Goal: Information Seeking & Learning: Learn about a topic

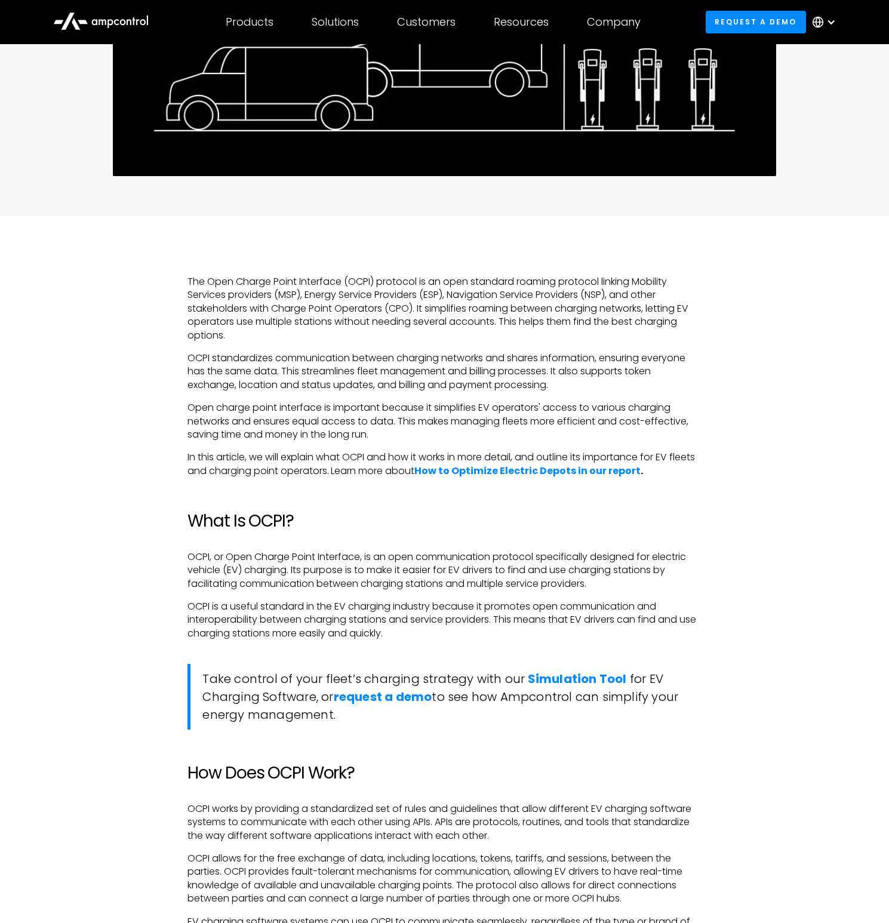
scroll to position [646, 0]
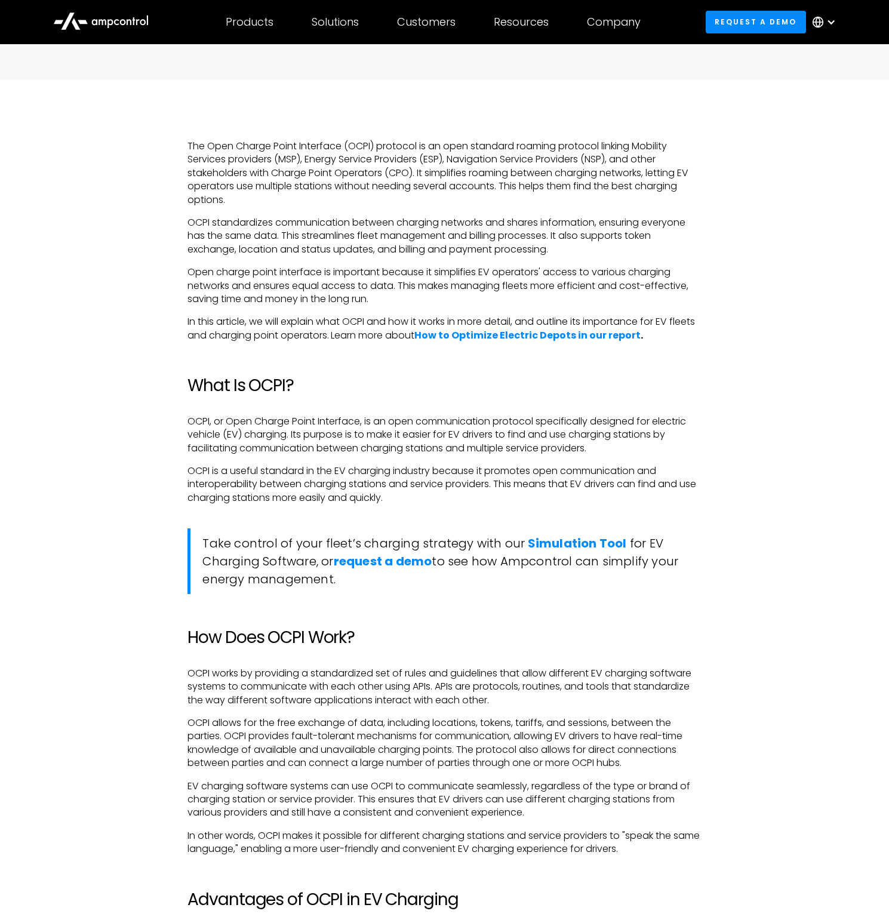
drag, startPoint x: 728, startPoint y: 222, endPoint x: 729, endPoint y: 216, distance: 6.1
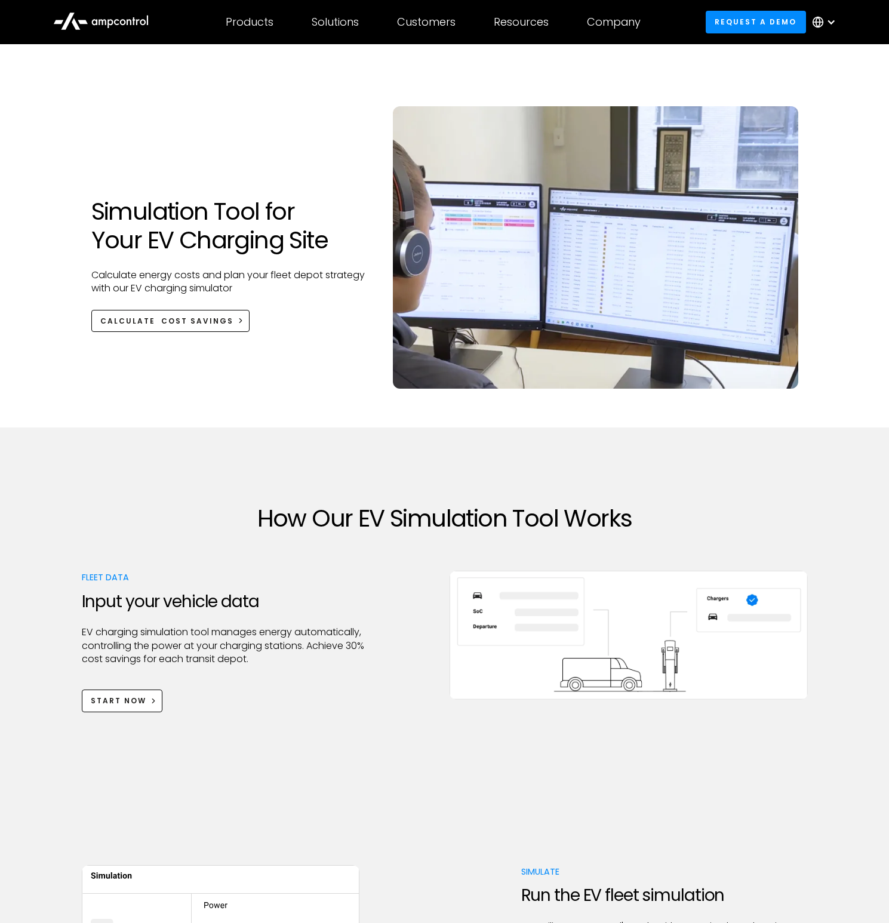
click at [304, 261] on div at bounding box center [232, 261] width 283 height 14
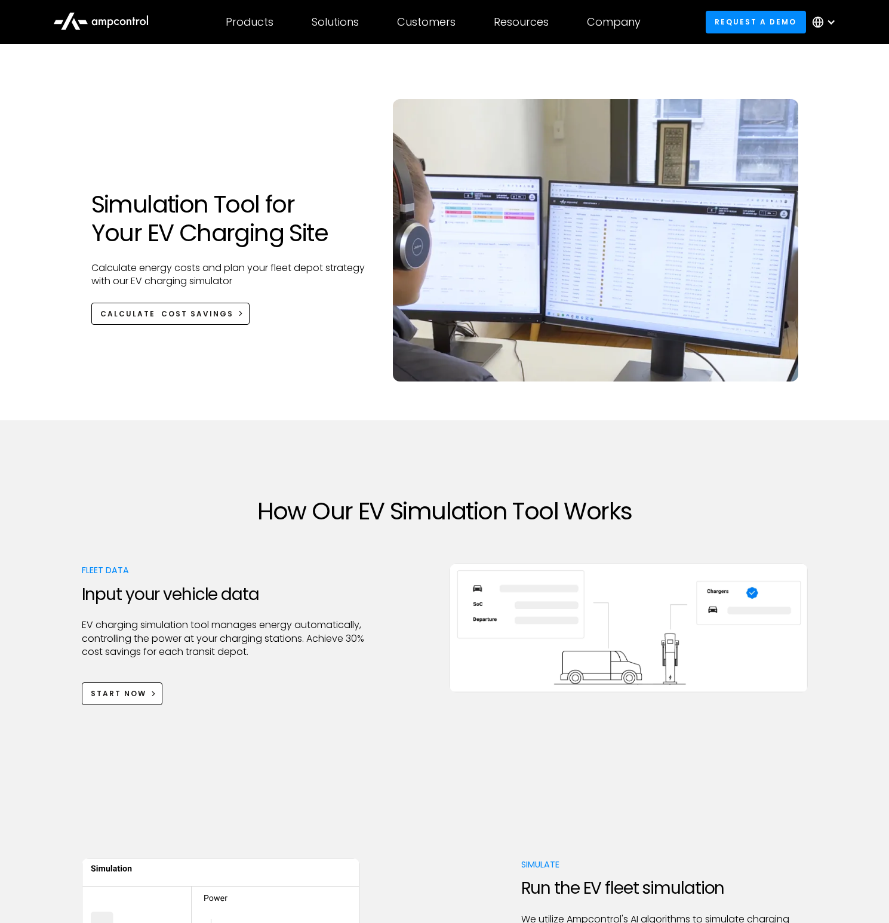
click at [749, 66] on div "Simulation Tool for Your EV Charging Site Calculate energy costs and plan your …" at bounding box center [444, 228] width 707 height 383
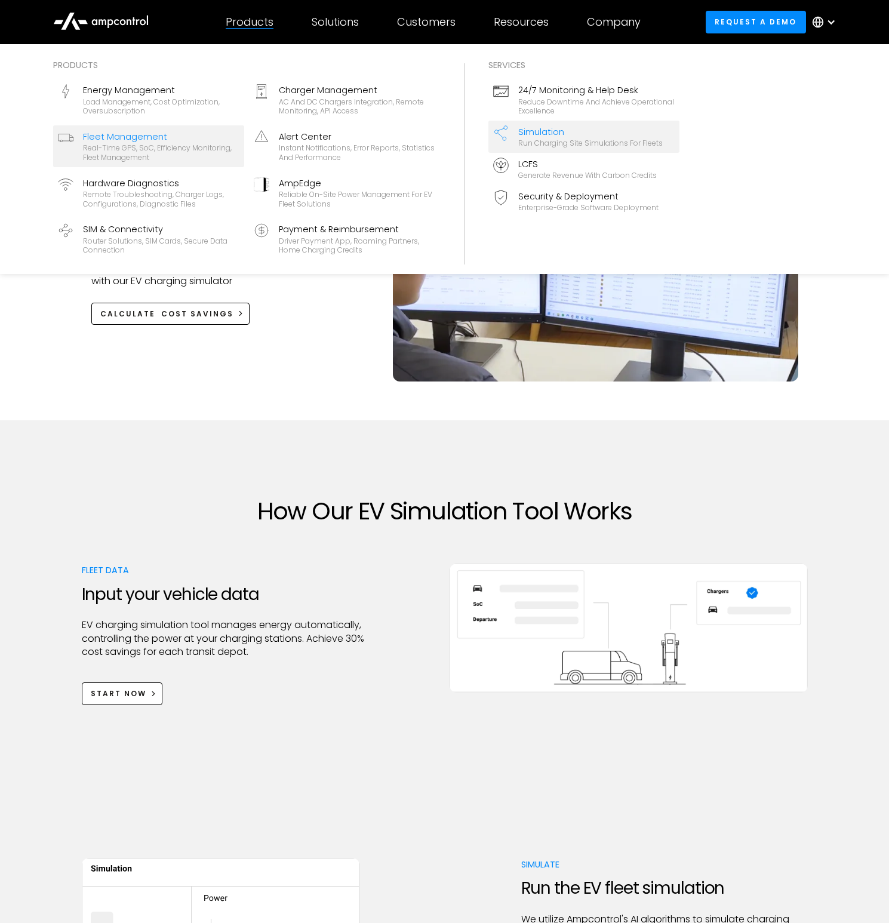
click at [147, 146] on div "Real-time GPS, SoC, efficiency monitoring, fleet management" at bounding box center [161, 152] width 156 height 19
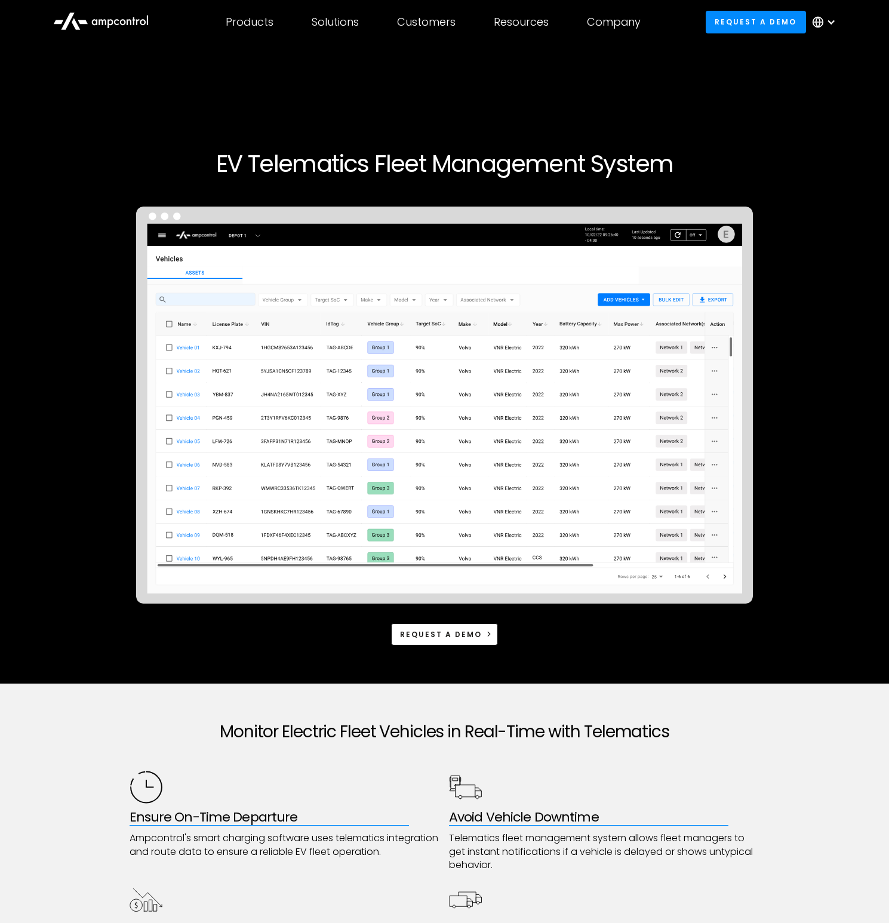
click at [208, 355] on img at bounding box center [444, 405] width 617 height 397
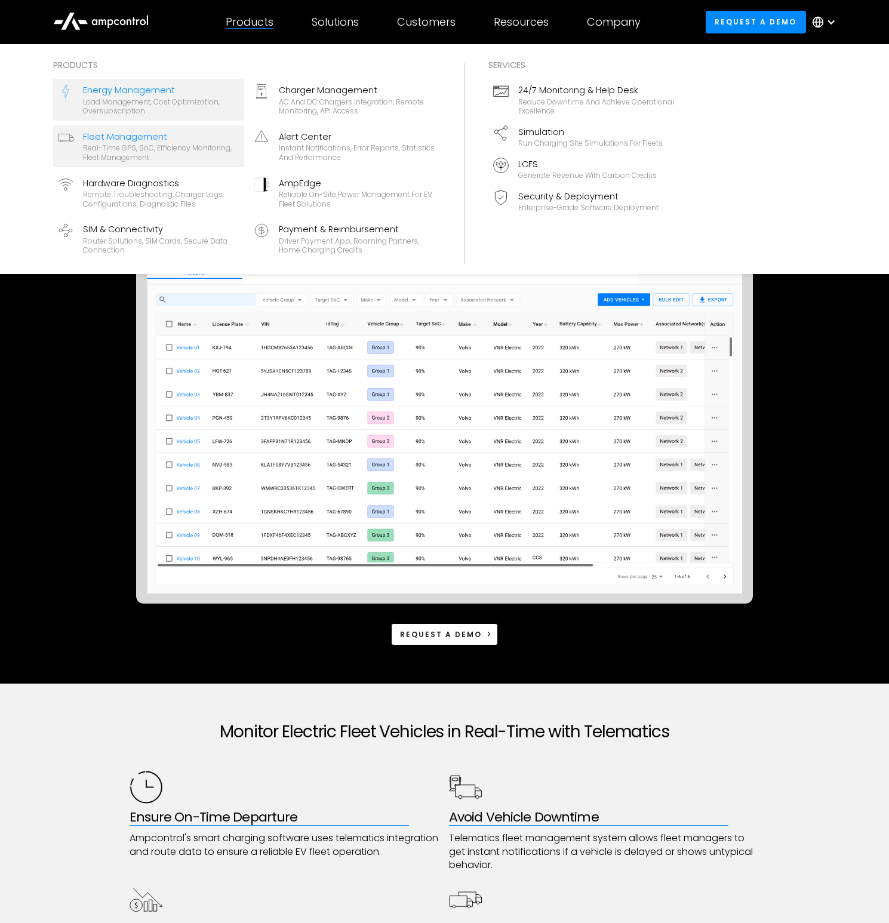
click at [176, 91] on div "Energy Management" at bounding box center [161, 90] width 156 height 13
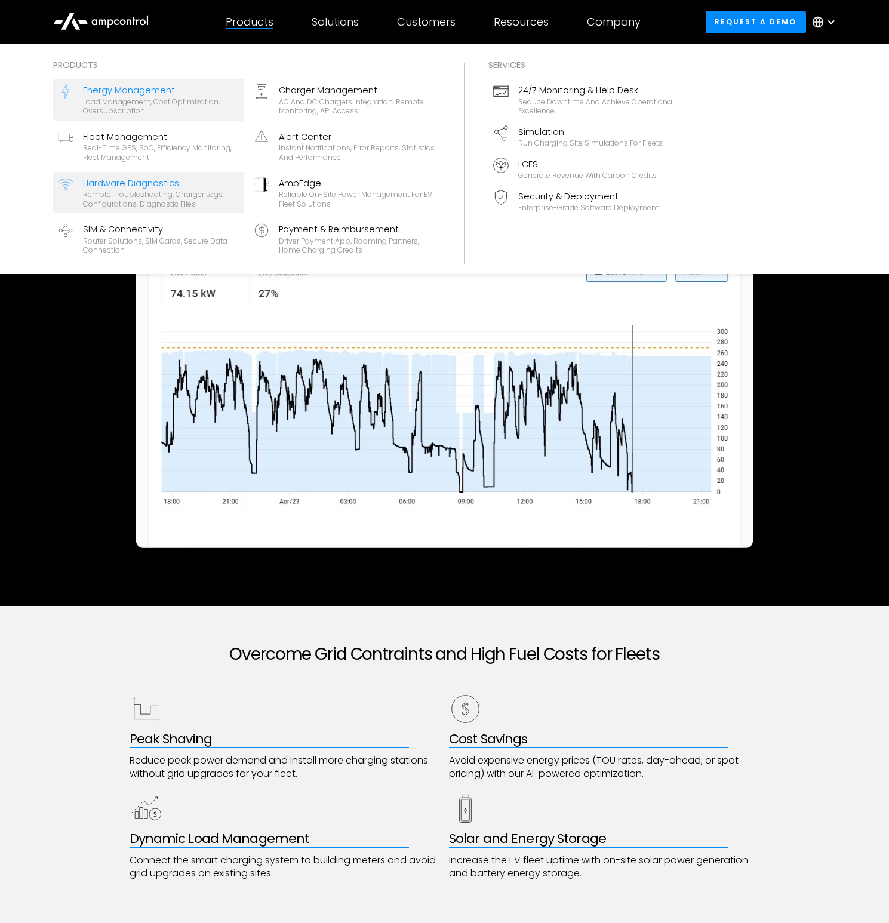
click at [176, 185] on div "Hardware Diagnostics" at bounding box center [161, 183] width 156 height 13
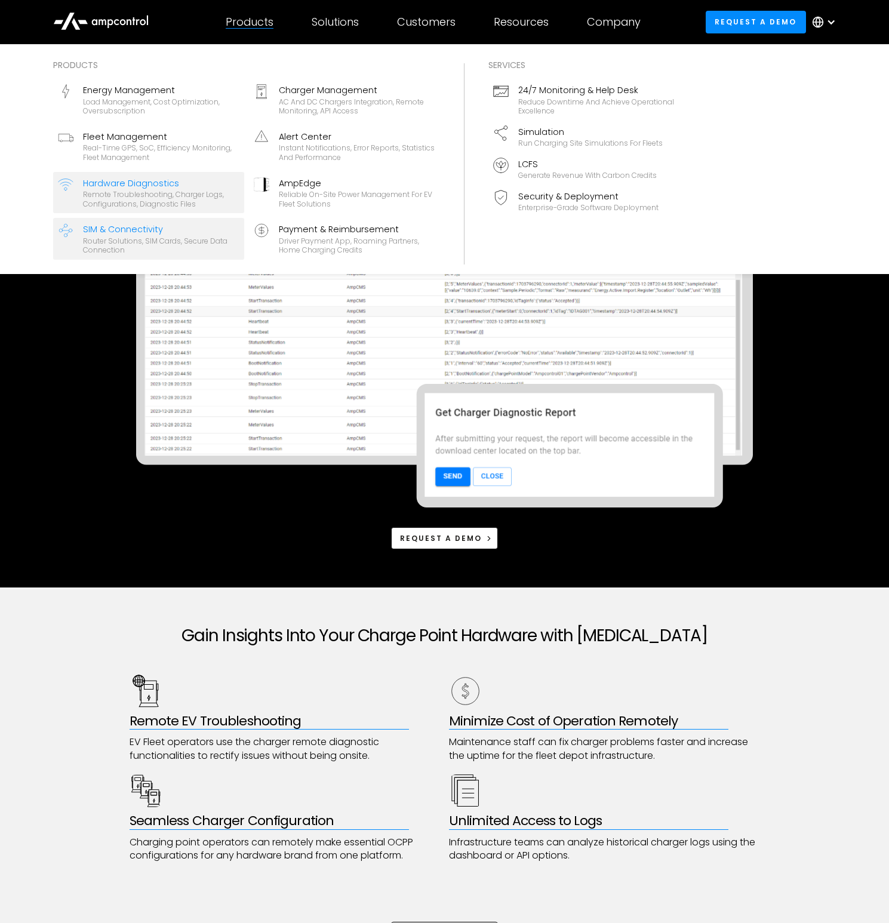
click at [112, 242] on div "Router Solutions, SIM Cards, Secure Data Connection" at bounding box center [161, 245] width 156 height 19
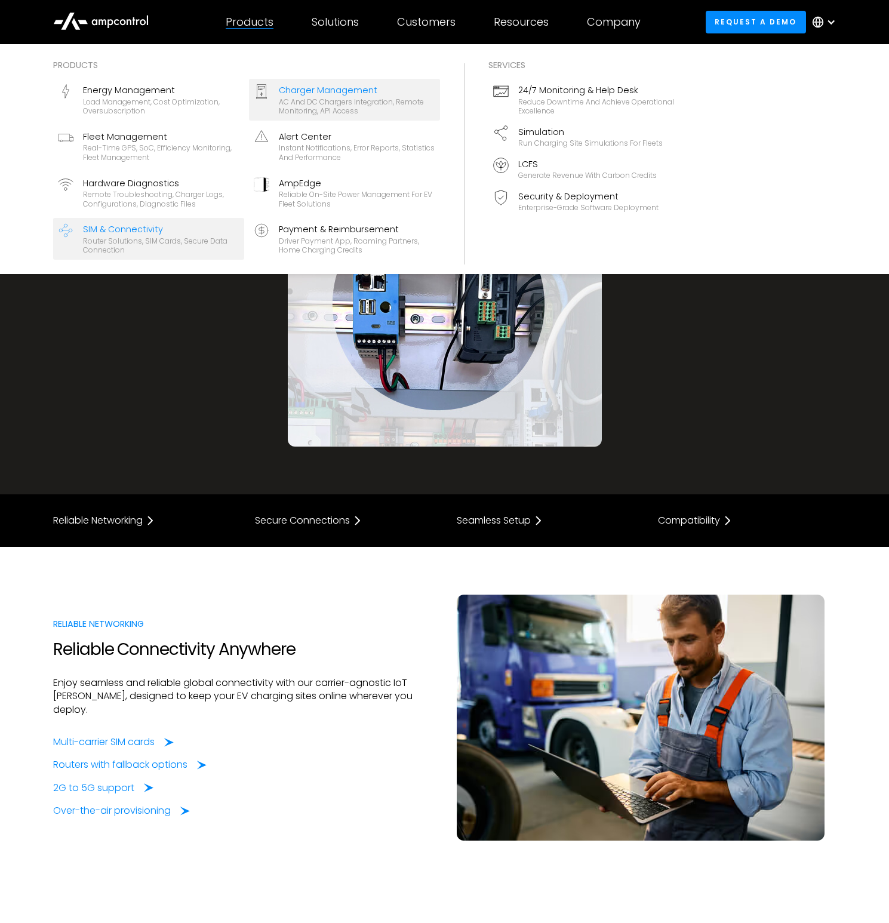
click at [321, 106] on div "AC and DC chargers integration, remote monitoring, API access" at bounding box center [357, 106] width 156 height 19
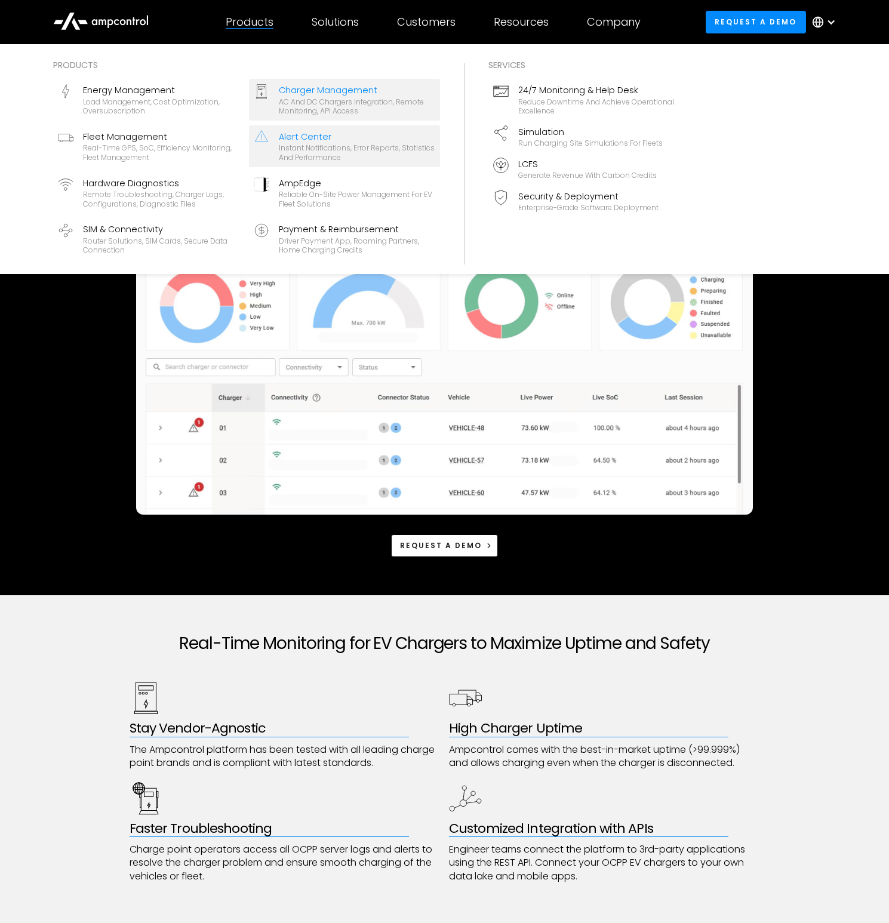
click at [304, 143] on div "Alert Center" at bounding box center [357, 136] width 156 height 13
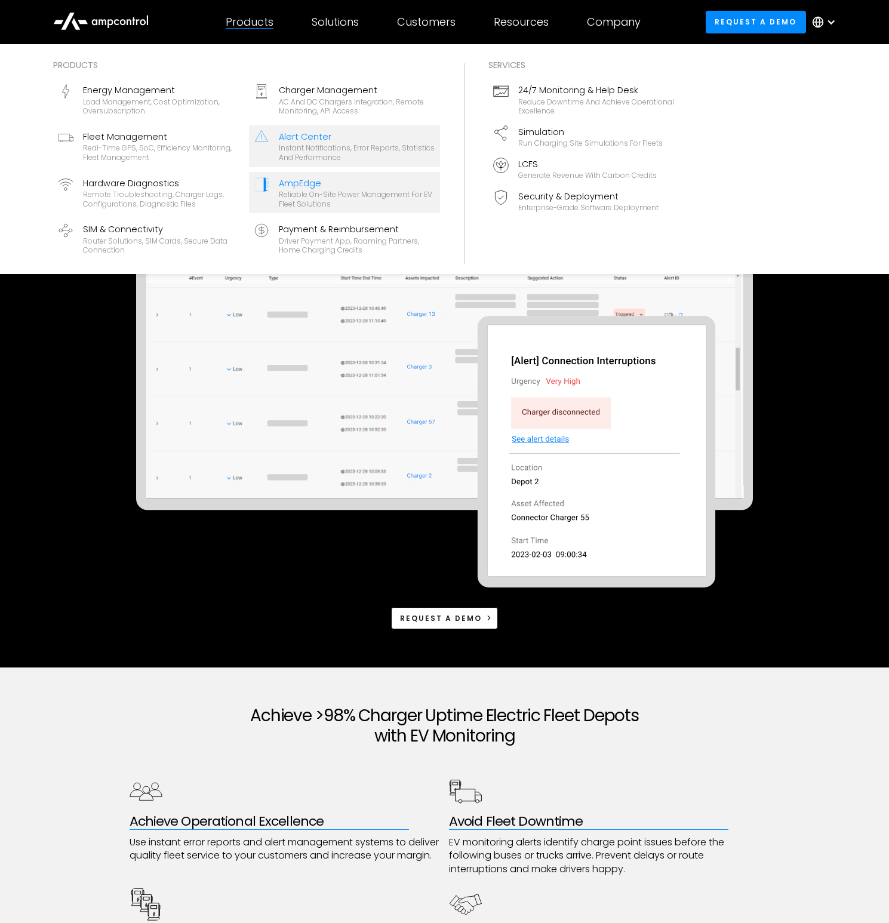
click at [301, 193] on div "Reliable On-site Power Management for EV Fleet Solutions" at bounding box center [357, 199] width 156 height 19
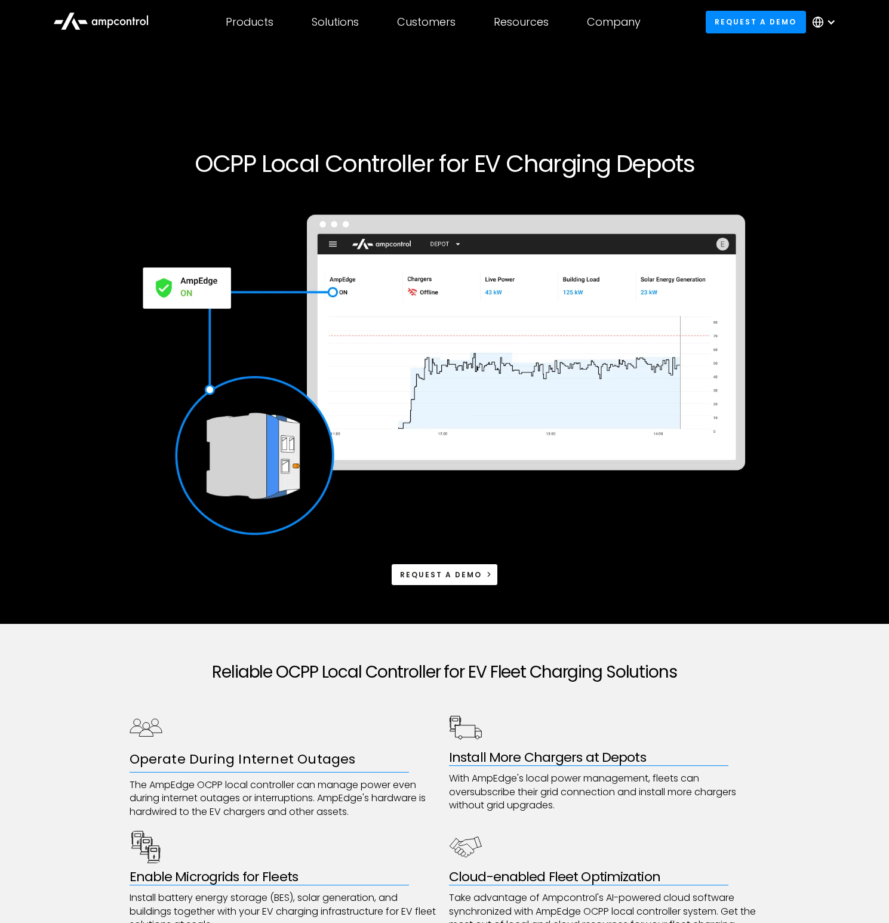
scroll to position [8, 0]
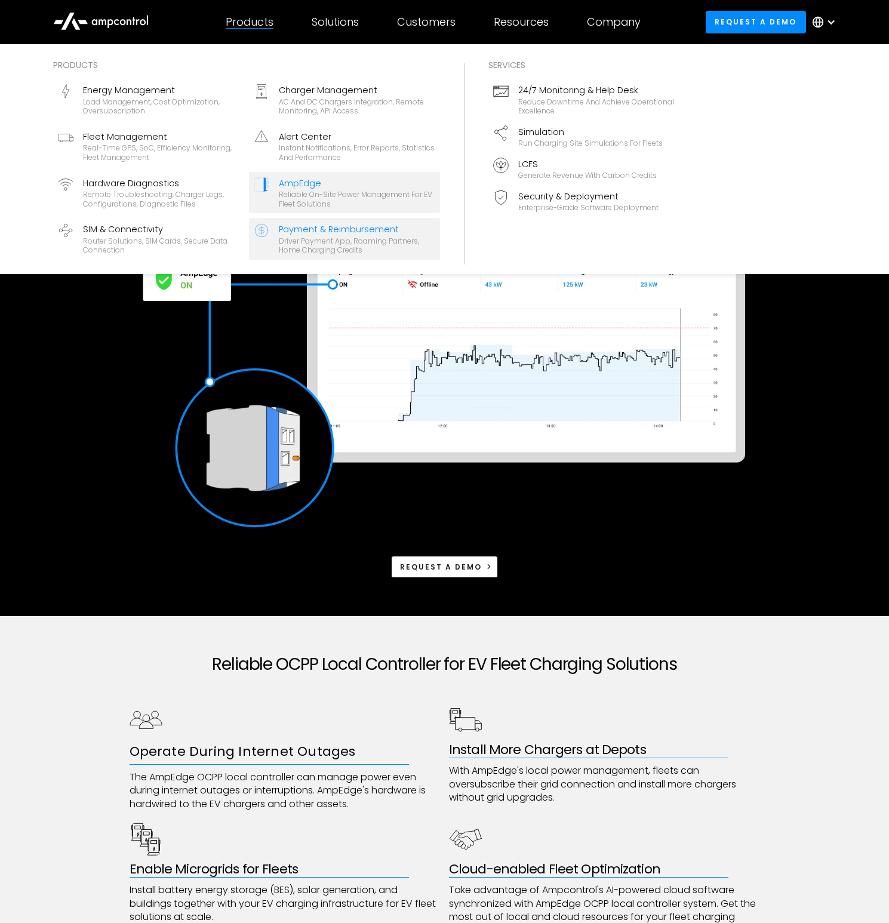
click at [344, 245] on div "Driver Payment App, Roaming Partners, Home Charging Credits" at bounding box center [357, 245] width 156 height 19
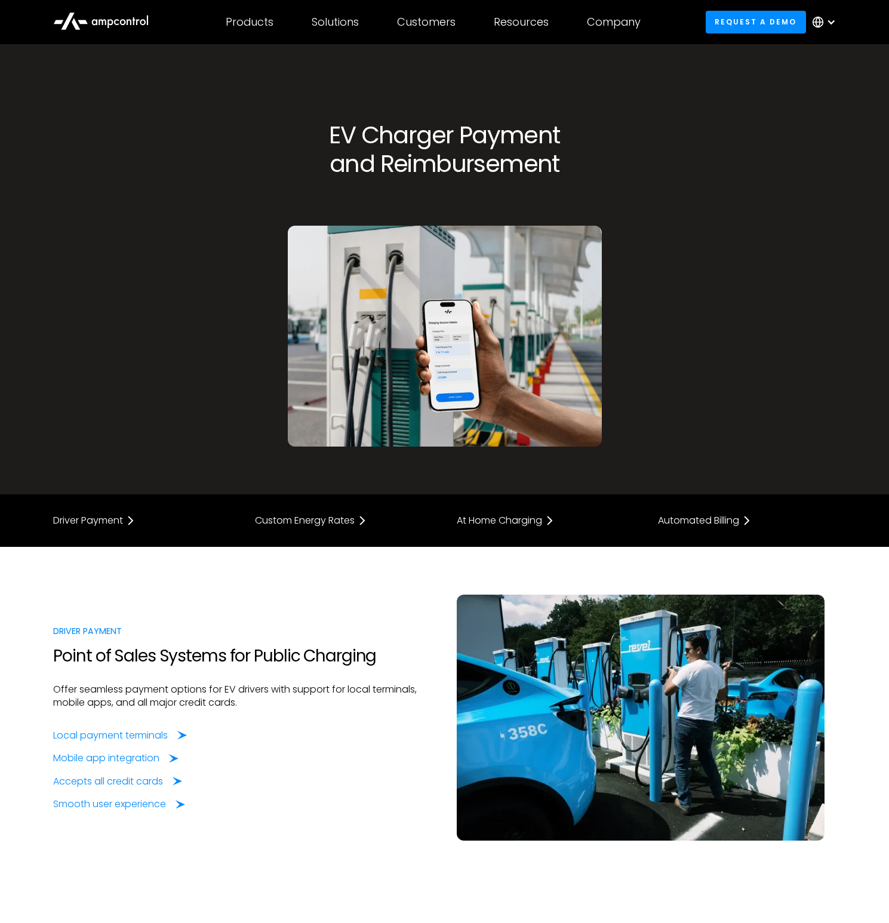
click at [93, 25] on icon at bounding box center [100, 20] width 95 height 29
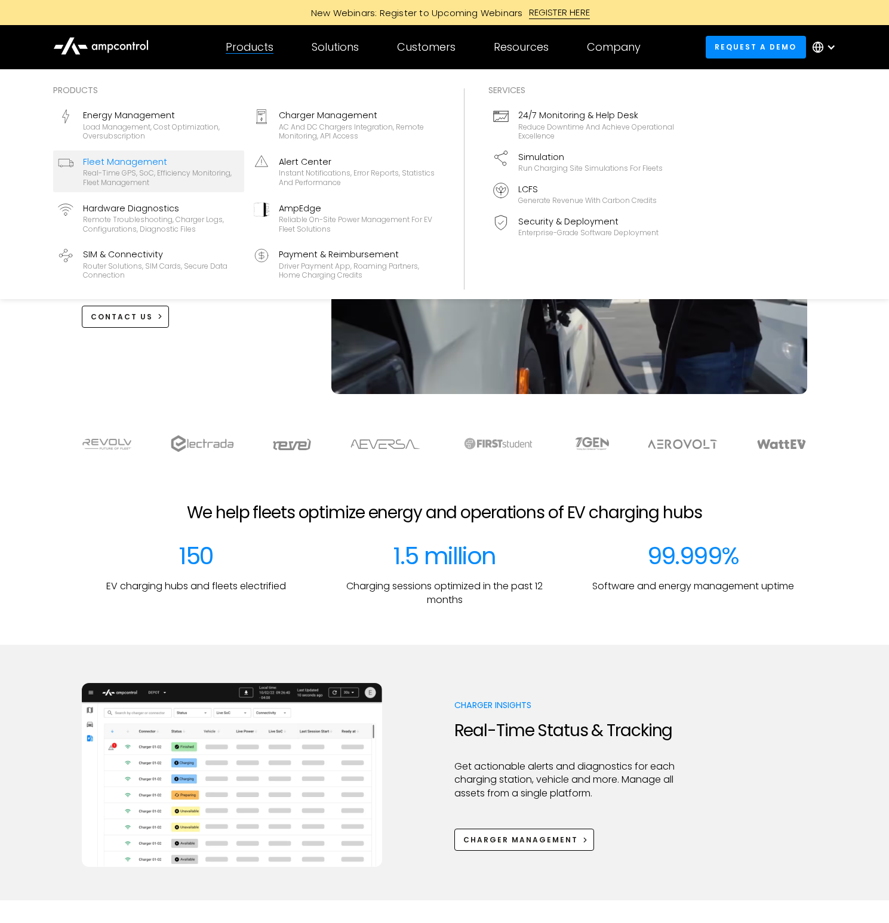
click at [109, 171] on div "Real-time GPS, SoC, efficiency monitoring, fleet management" at bounding box center [161, 177] width 156 height 19
